Goal: Transaction & Acquisition: Purchase product/service

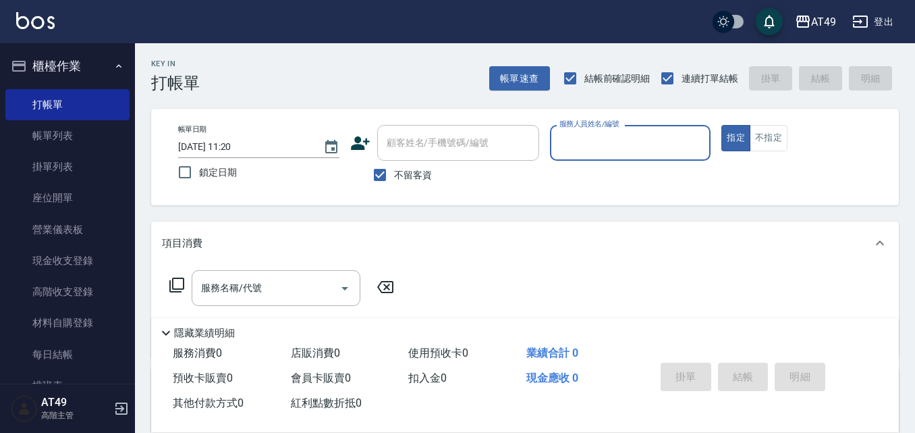
scroll to position [135, 0]
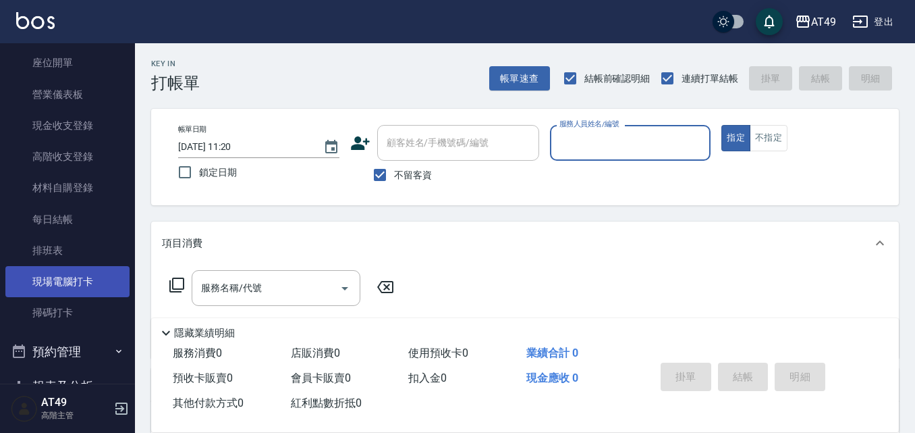
click at [70, 279] on link "現場電腦打卡" at bounding box center [67, 281] width 124 height 31
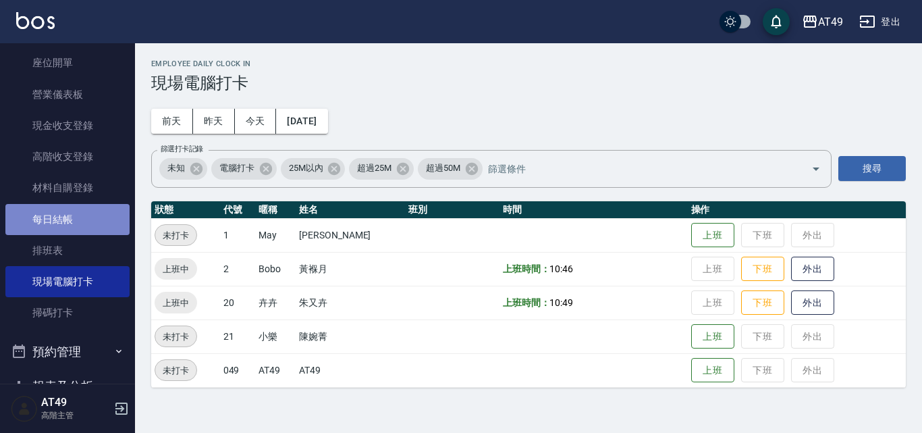
click at [77, 208] on link "每日結帳" at bounding box center [67, 219] width 124 height 31
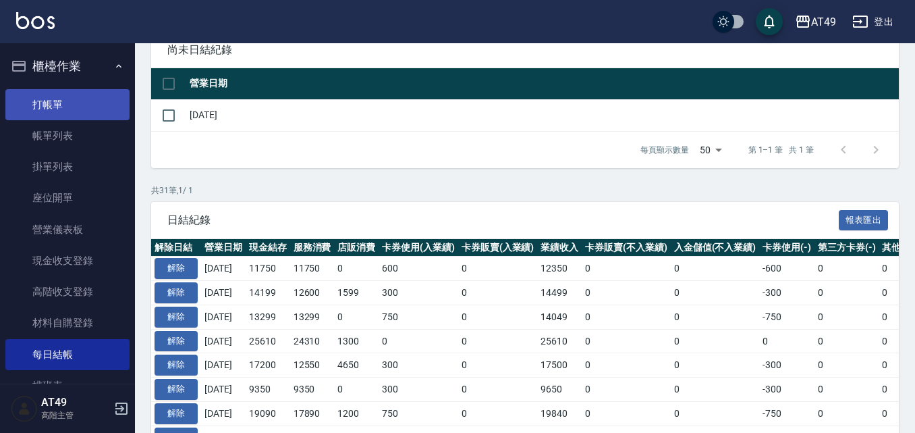
click at [75, 107] on link "打帳單" at bounding box center [67, 104] width 124 height 31
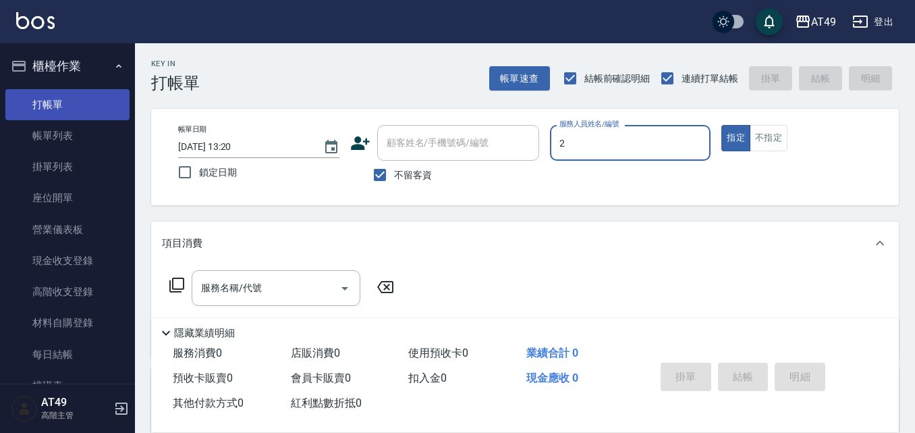
type input "2"
type button "true"
type input "Bobo-2"
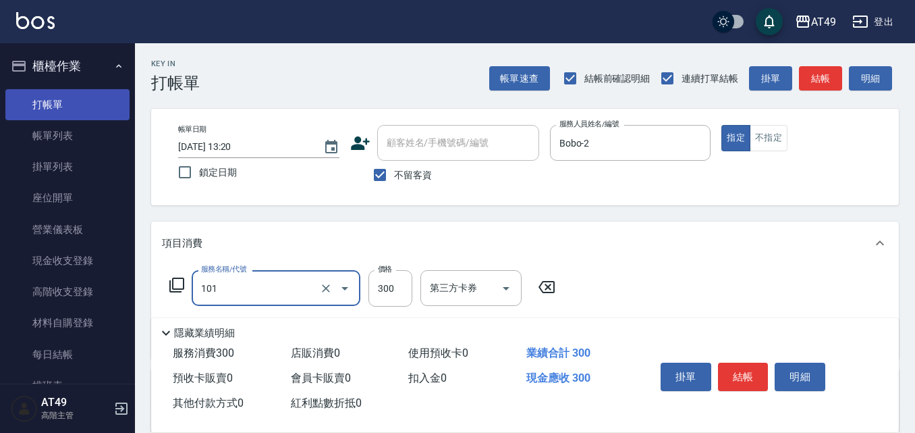
type input "一般洗髮(101)"
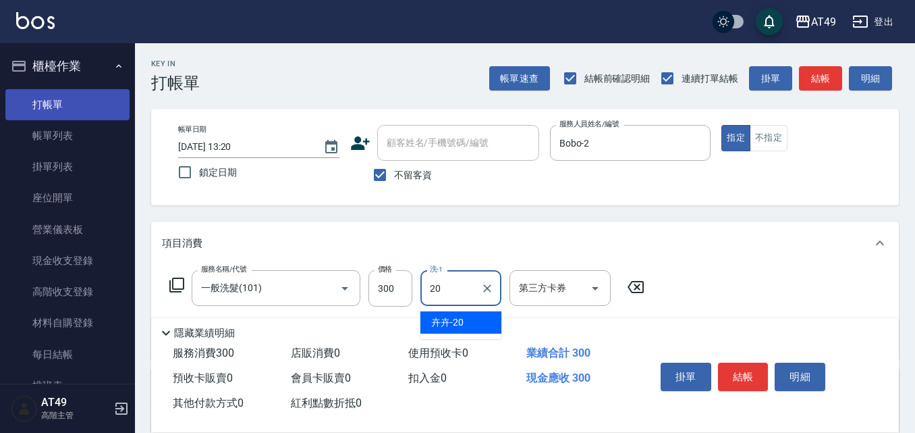
type input "卉卉-20"
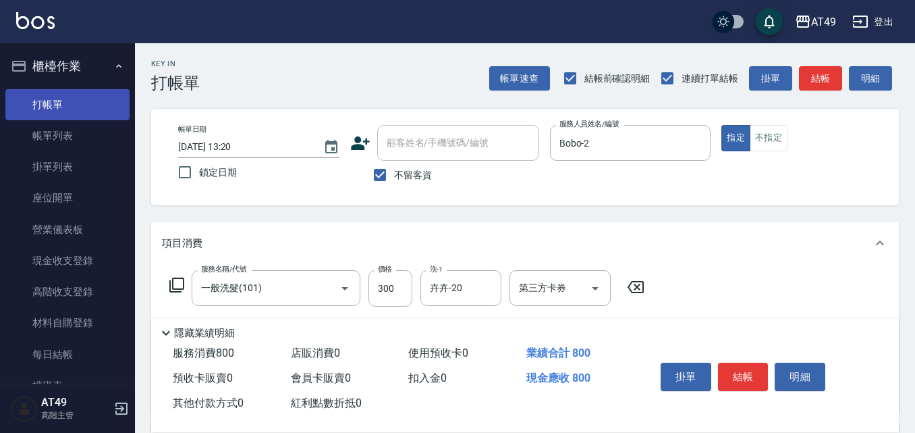
type input "精緻剪髮(201)"
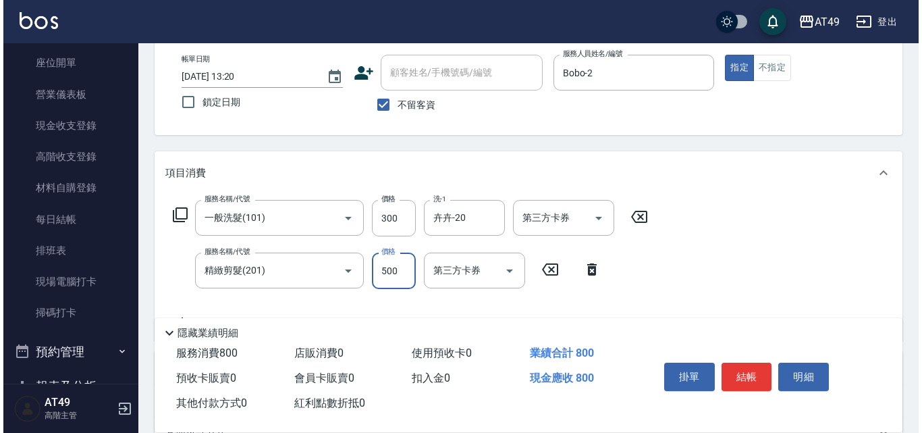
scroll to position [248, 0]
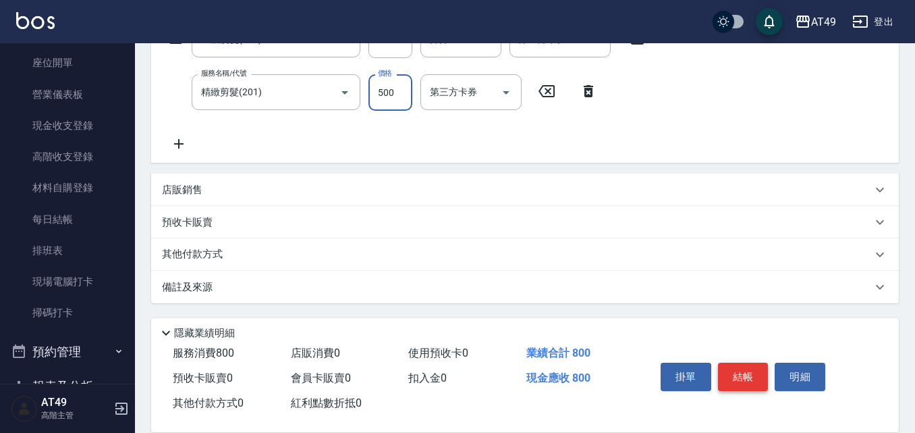
click at [731, 369] on button "結帳" at bounding box center [743, 376] width 51 height 28
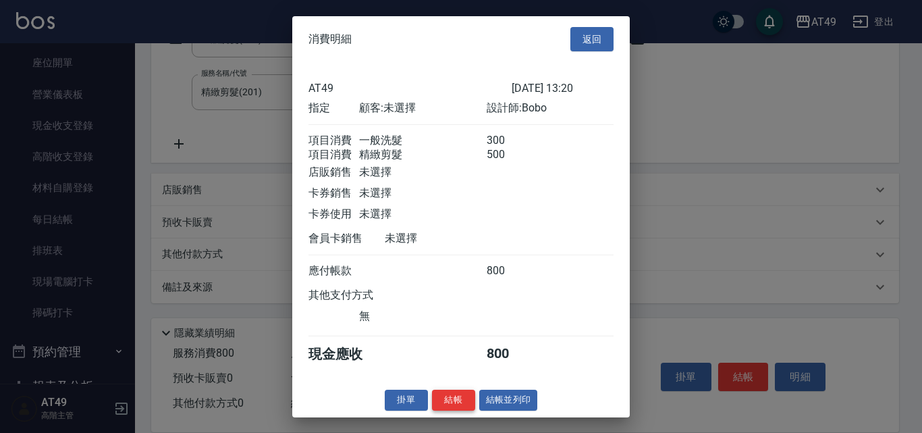
click at [460, 410] on button "結帳" at bounding box center [453, 399] width 43 height 21
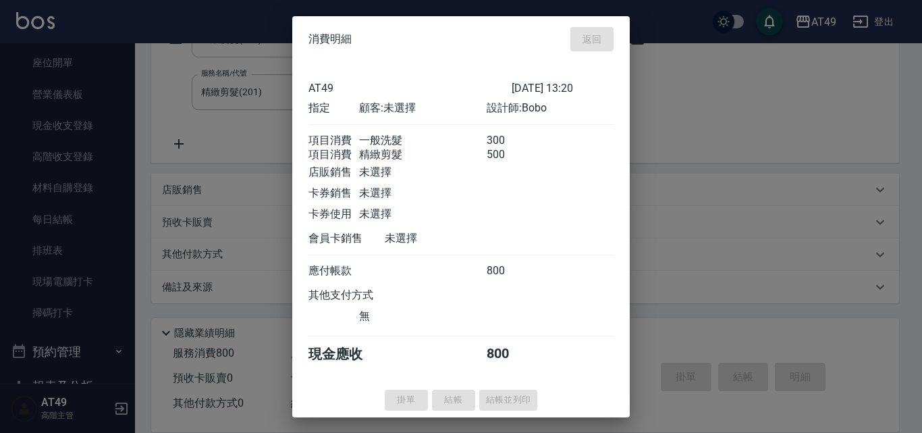
type input "[DATE] 13:51"
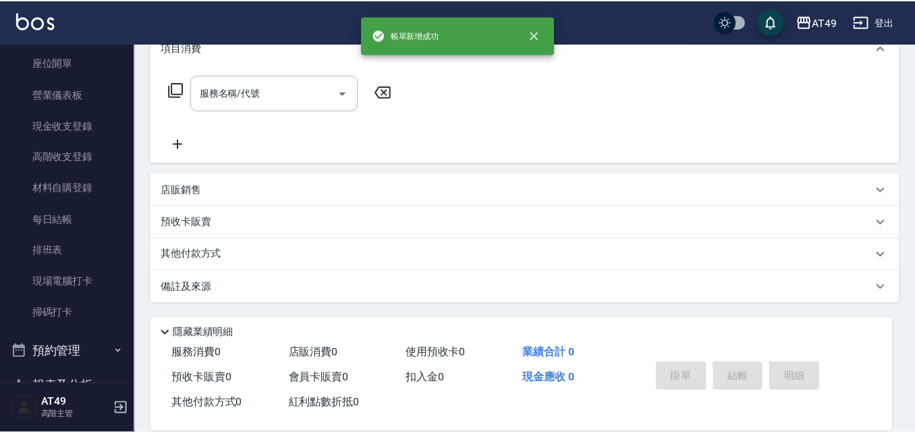
scroll to position [0, 0]
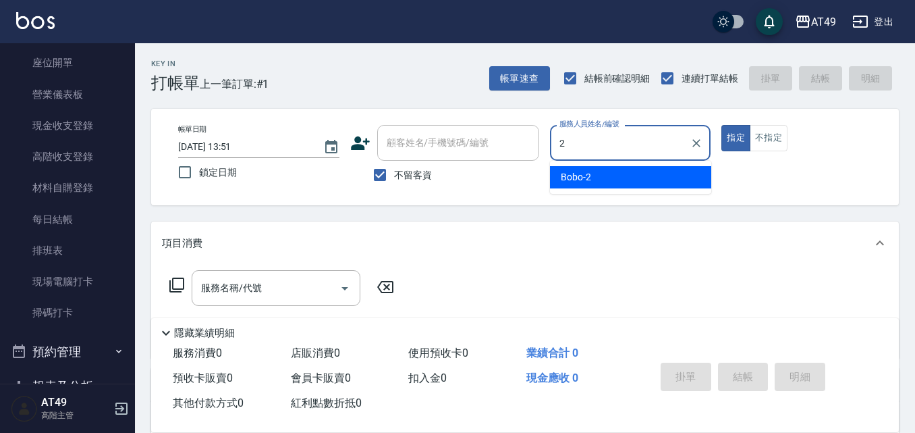
type input "Bobo-2"
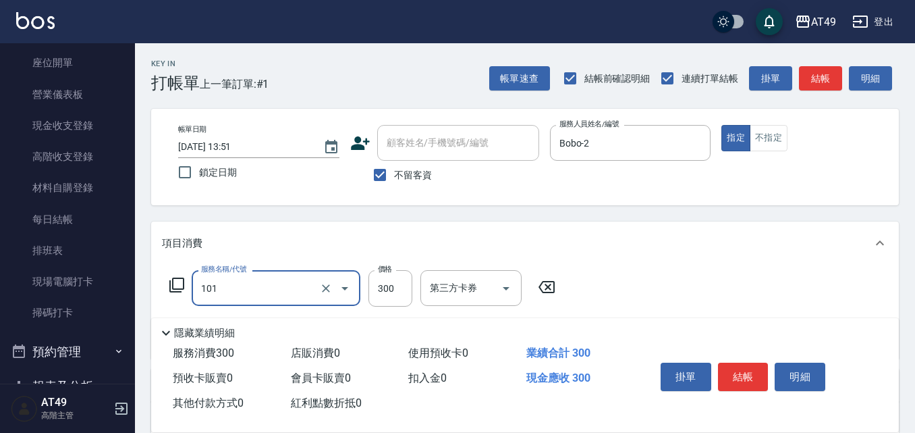
type input "一般洗髮(101)"
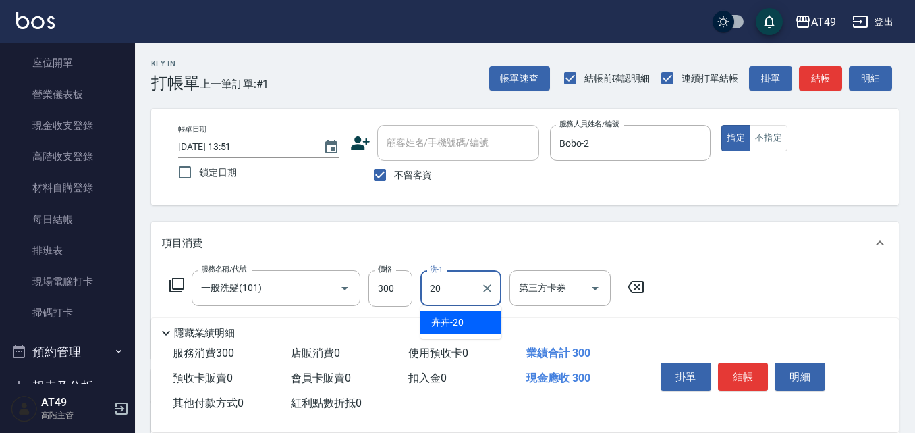
type input "卉卉-20"
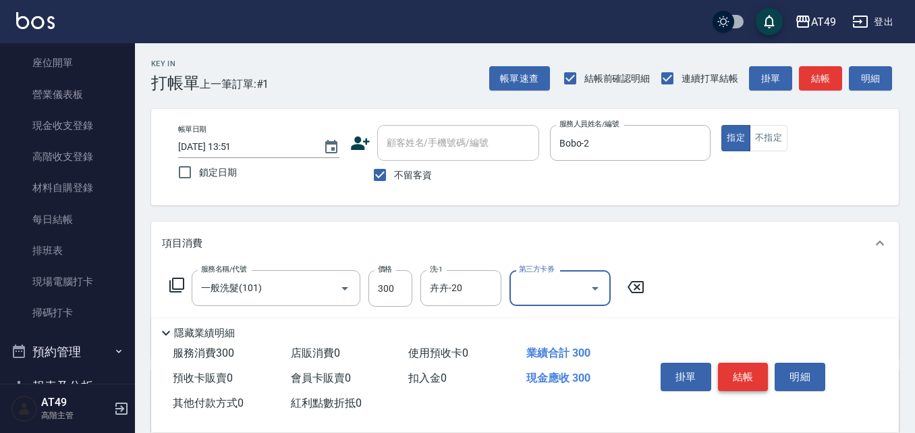
click at [745, 378] on button "結帳" at bounding box center [743, 376] width 51 height 28
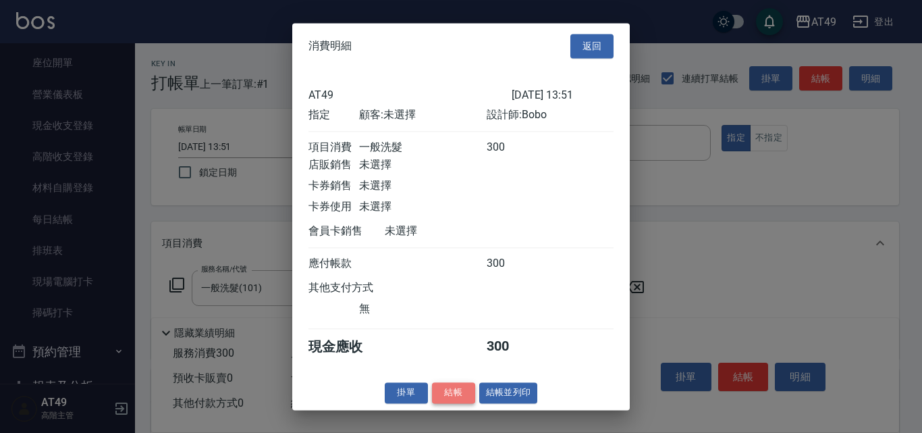
click at [443, 398] on button "結帳" at bounding box center [453, 392] width 43 height 21
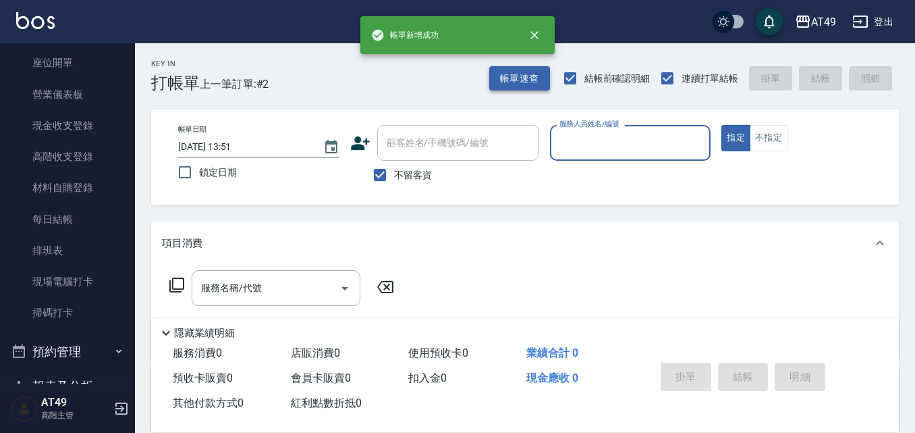
click at [516, 80] on button "帳單速查" at bounding box center [519, 78] width 61 height 25
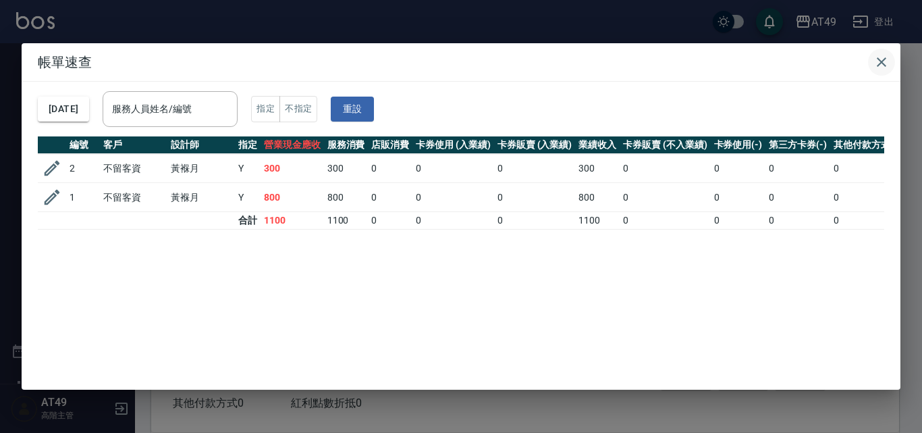
click at [879, 60] on icon "button" at bounding box center [881, 61] width 9 height 9
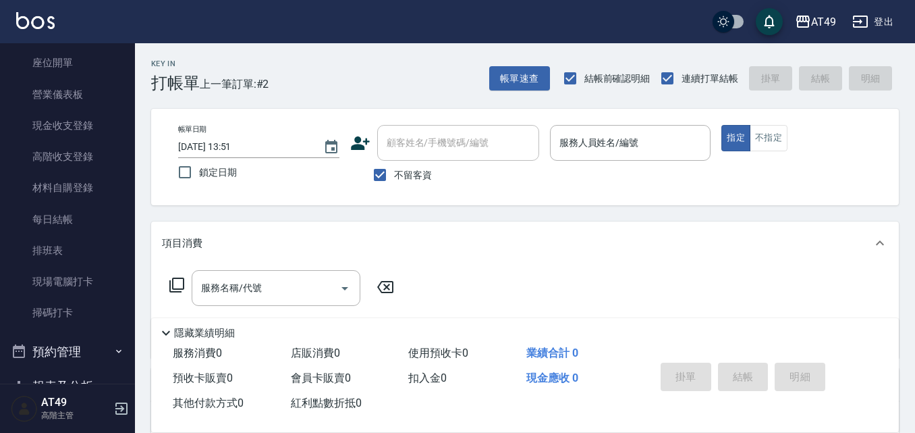
click at [485, 173] on div "不留客資" at bounding box center [444, 175] width 189 height 28
click at [506, 75] on button "帳單速查" at bounding box center [519, 78] width 61 height 25
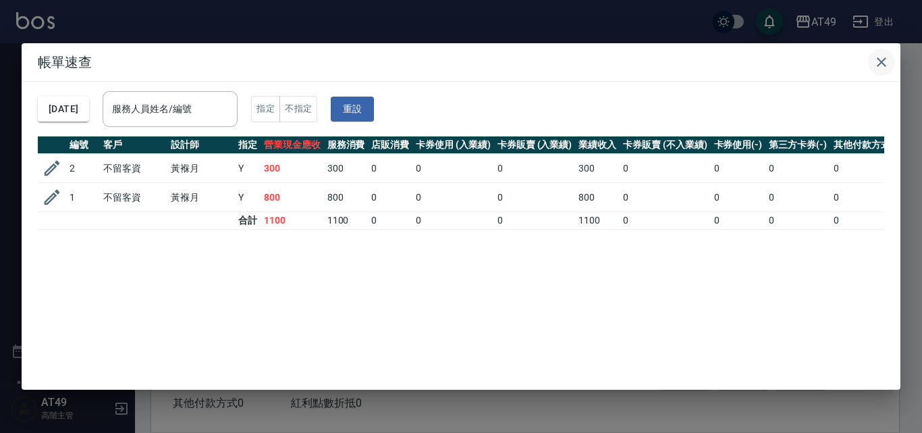
click at [883, 63] on icon "button" at bounding box center [881, 61] width 9 height 9
